Goal: Transaction & Acquisition: Download file/media

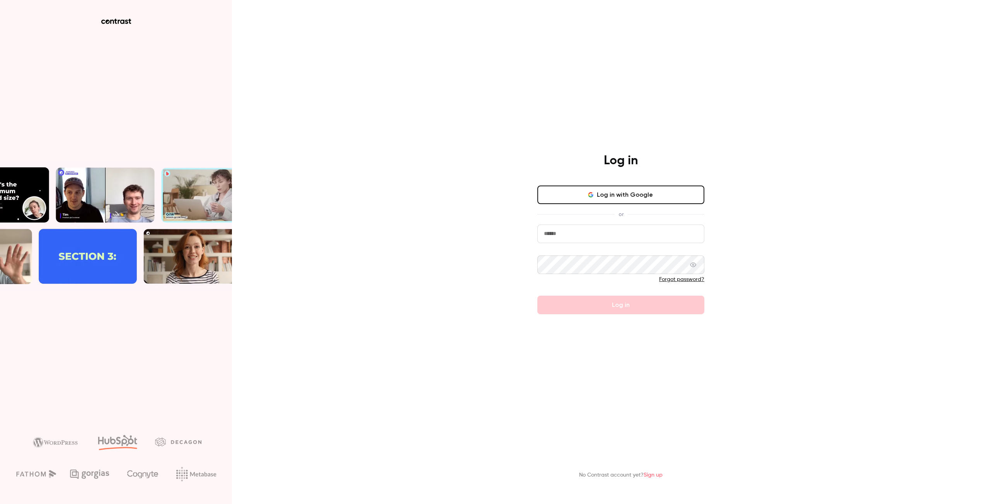
type input "**********"
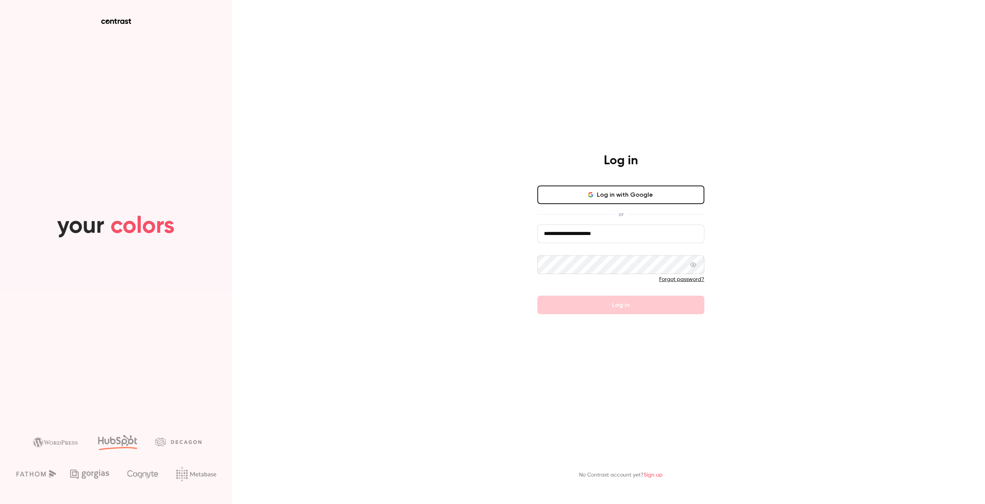
click at [621, 305] on button "Log in" at bounding box center [620, 305] width 167 height 19
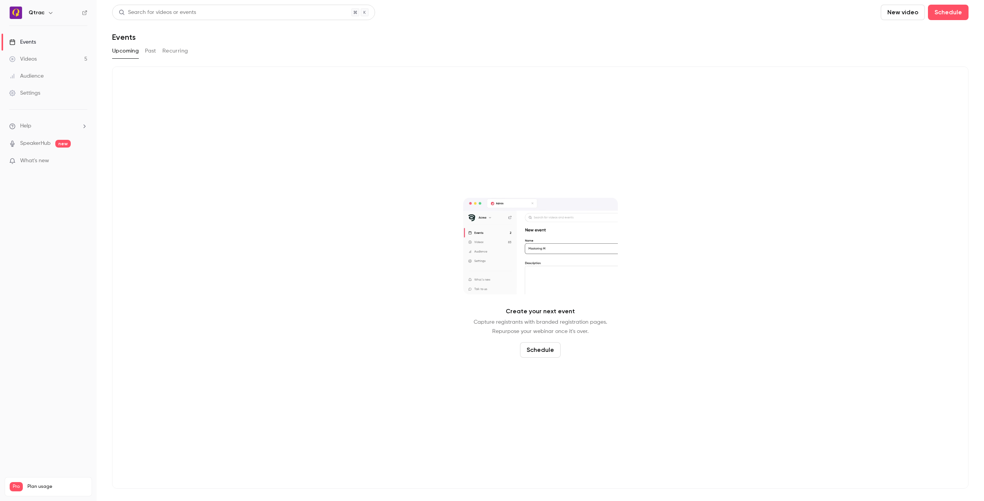
click at [149, 54] on button "Past" at bounding box center [150, 51] width 11 height 12
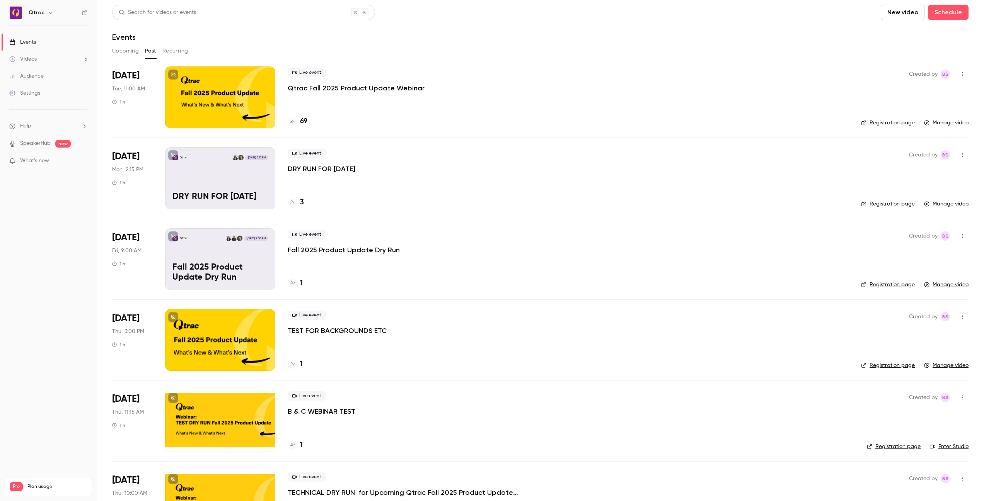
click at [965, 237] on button "button" at bounding box center [962, 236] width 12 height 12
click at [495, 97] on div at bounding box center [492, 250] width 984 height 501
click at [216, 91] on div at bounding box center [220, 97] width 110 height 62
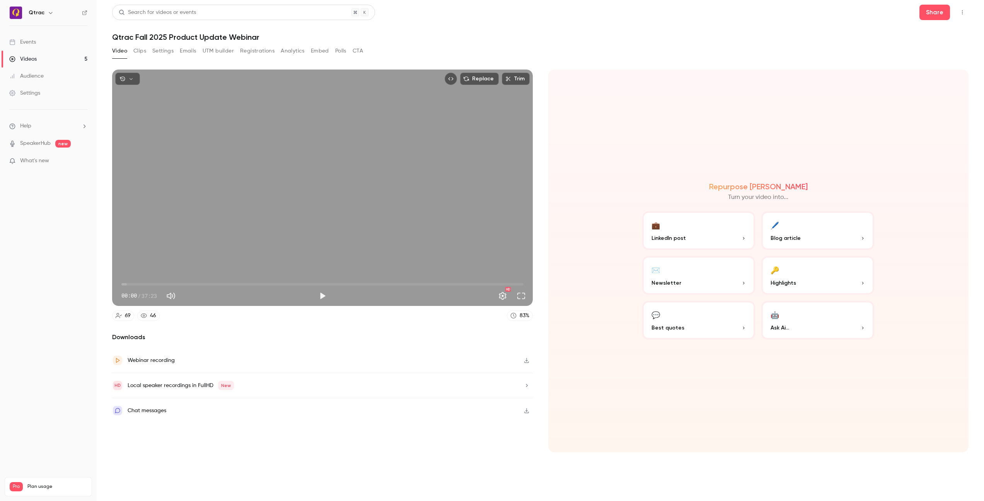
click at [290, 53] on button "Analytics" at bounding box center [293, 51] width 24 height 12
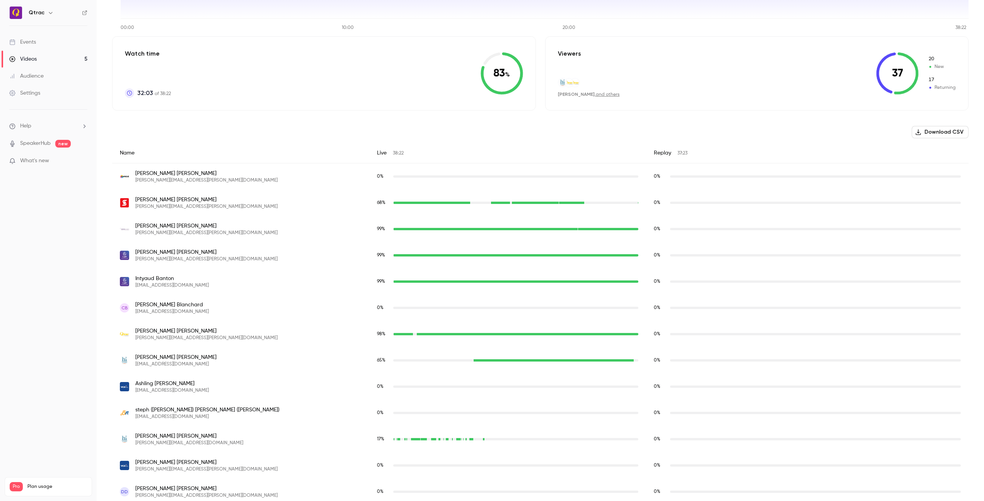
scroll to position [160, 0]
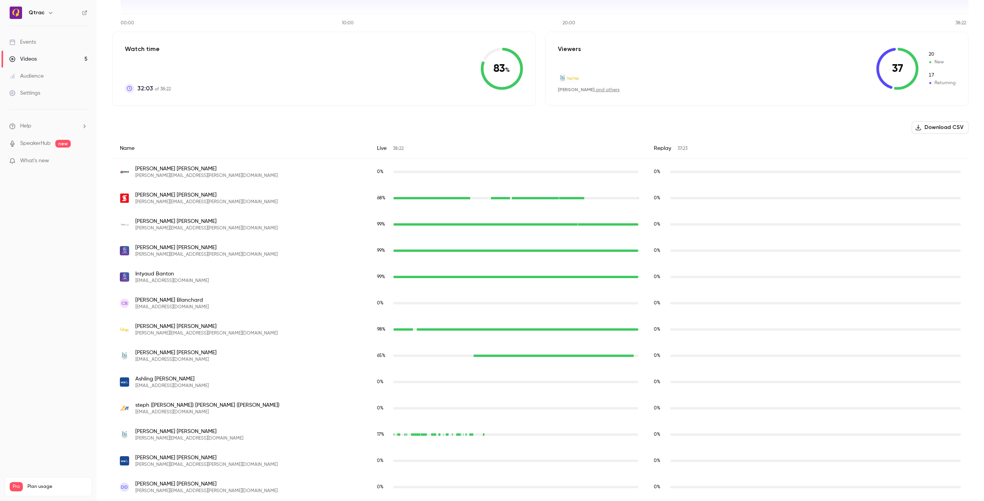
click at [937, 128] on button "Download CSV" at bounding box center [939, 127] width 57 height 12
